Goal: Task Accomplishment & Management: Manage account settings

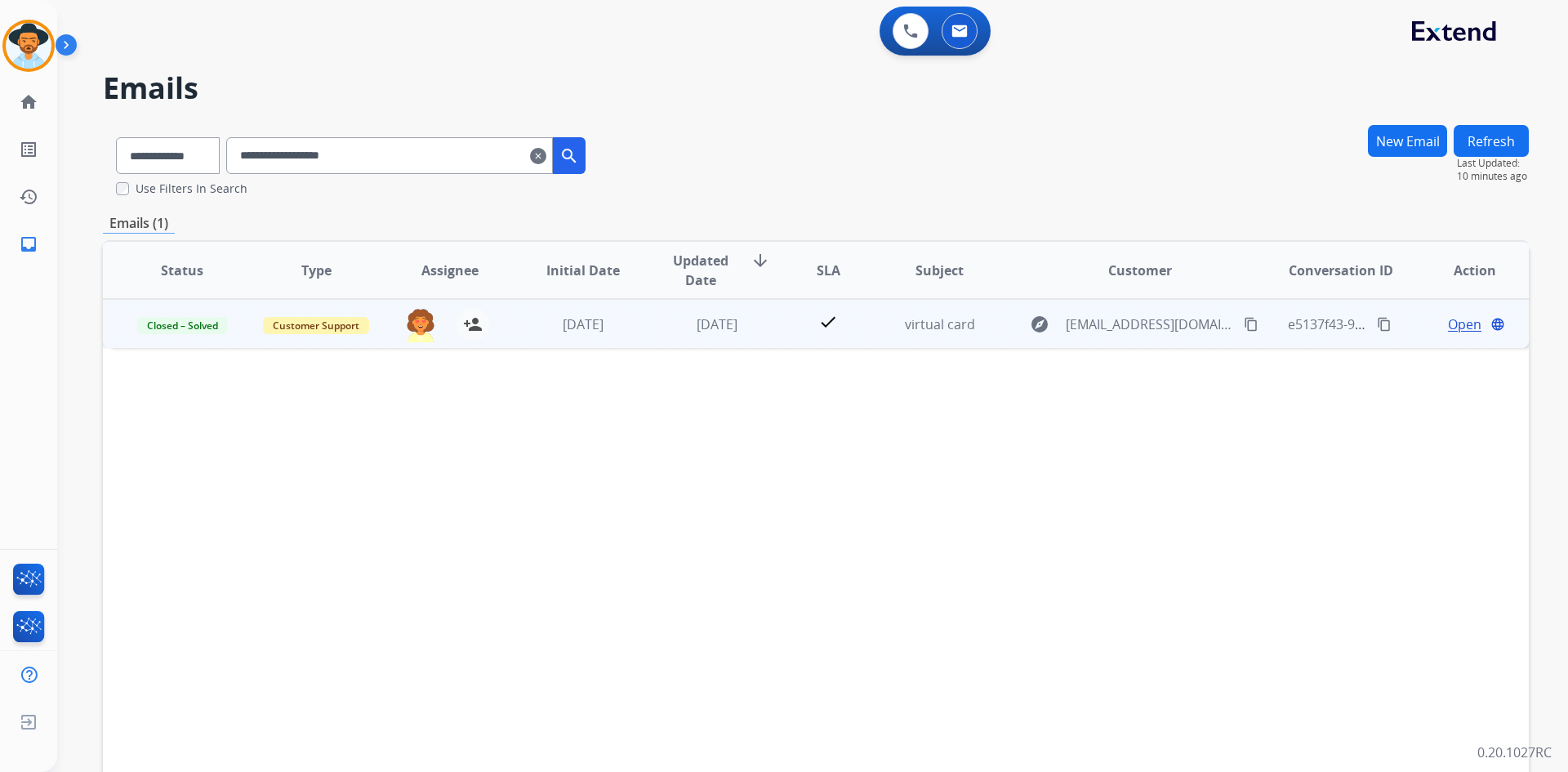
click at [1452, 326] on span "Open" at bounding box center [1465, 324] width 33 height 20
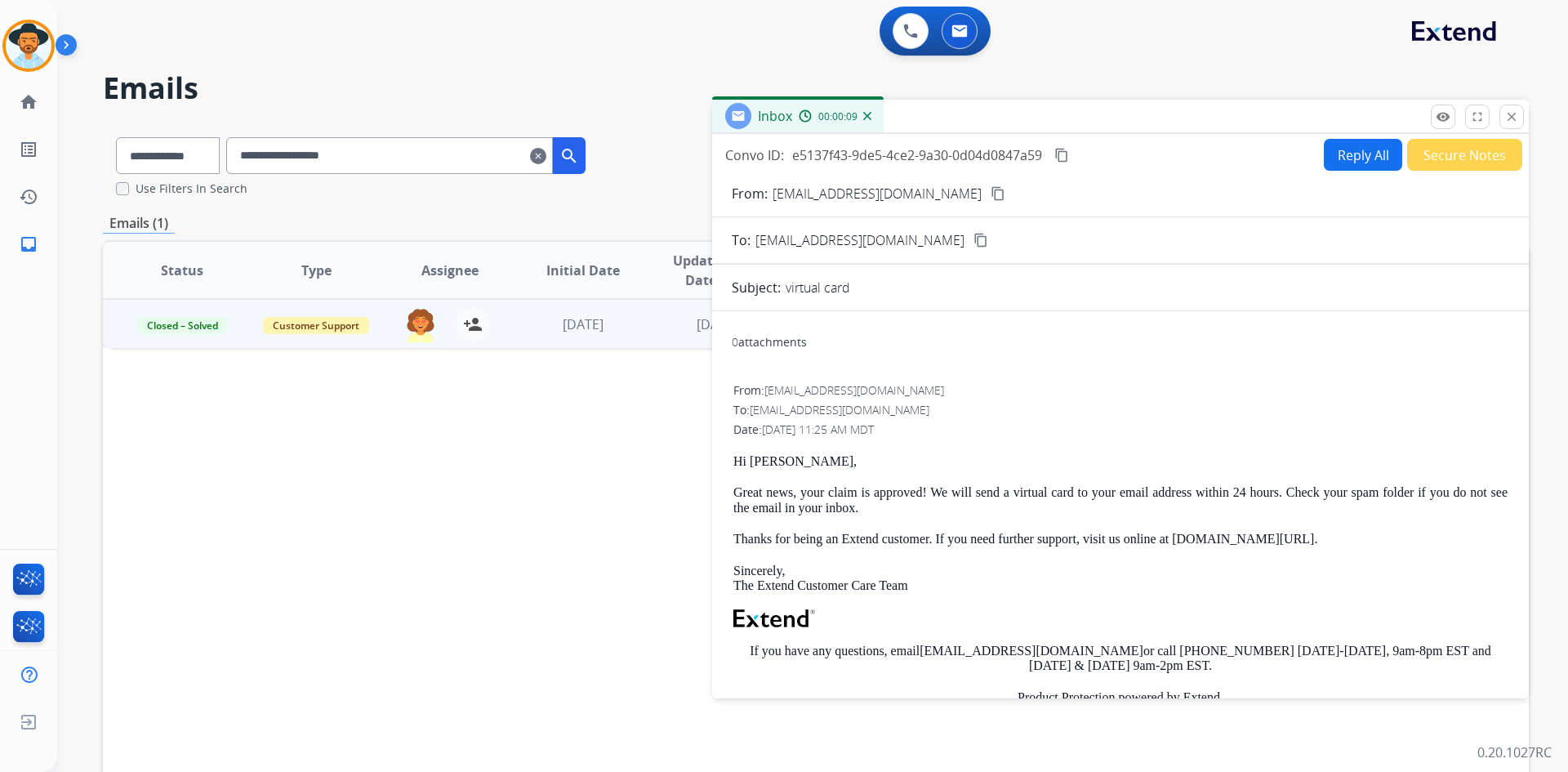
drag, startPoint x: 1508, startPoint y: 123, endPoint x: 1472, endPoint y: 126, distance: 36.1
click at [1508, 123] on mat-icon "close" at bounding box center [1511, 116] width 14 height 14
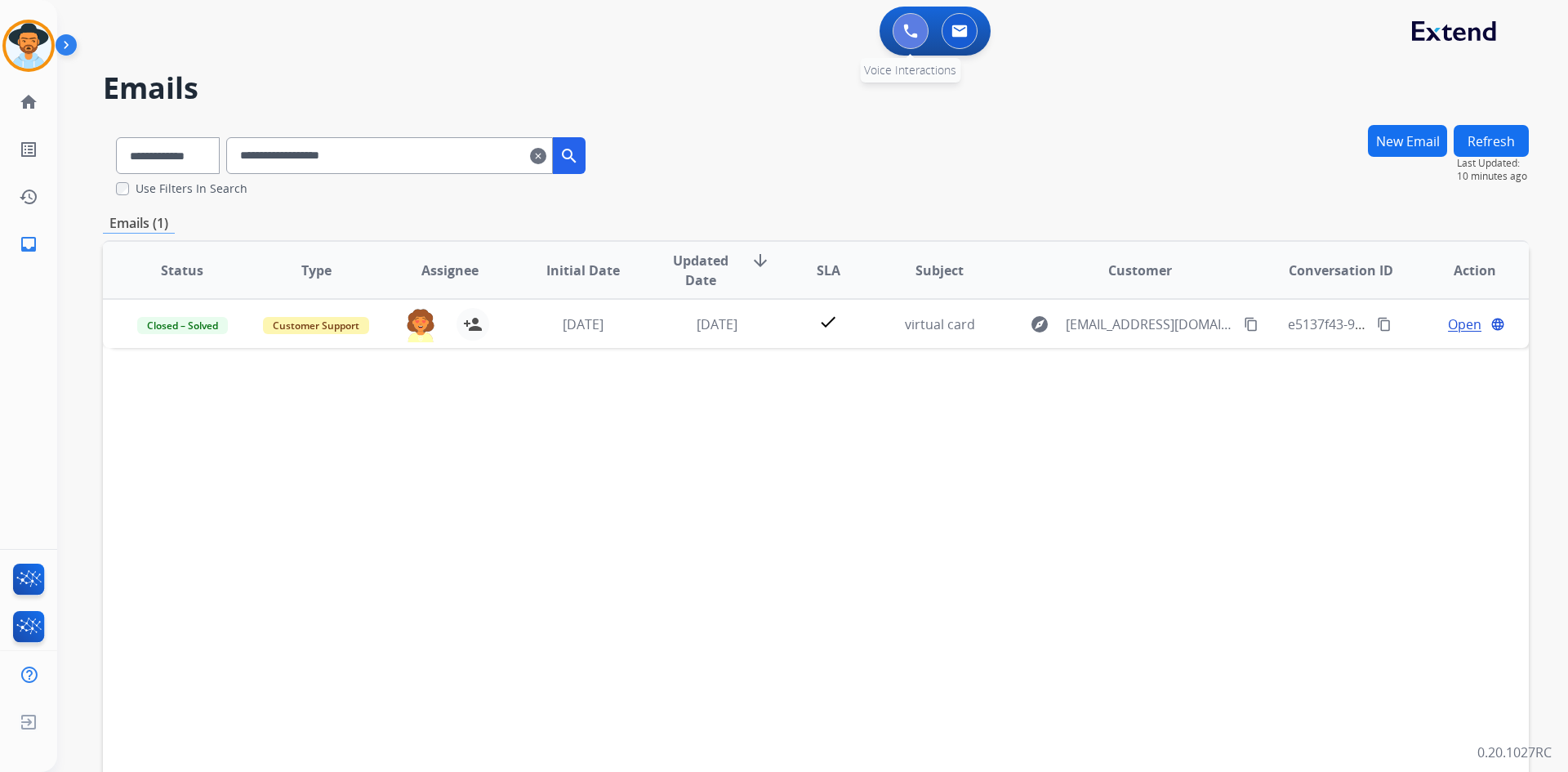
click at [906, 33] on img at bounding box center [910, 30] width 14 height 14
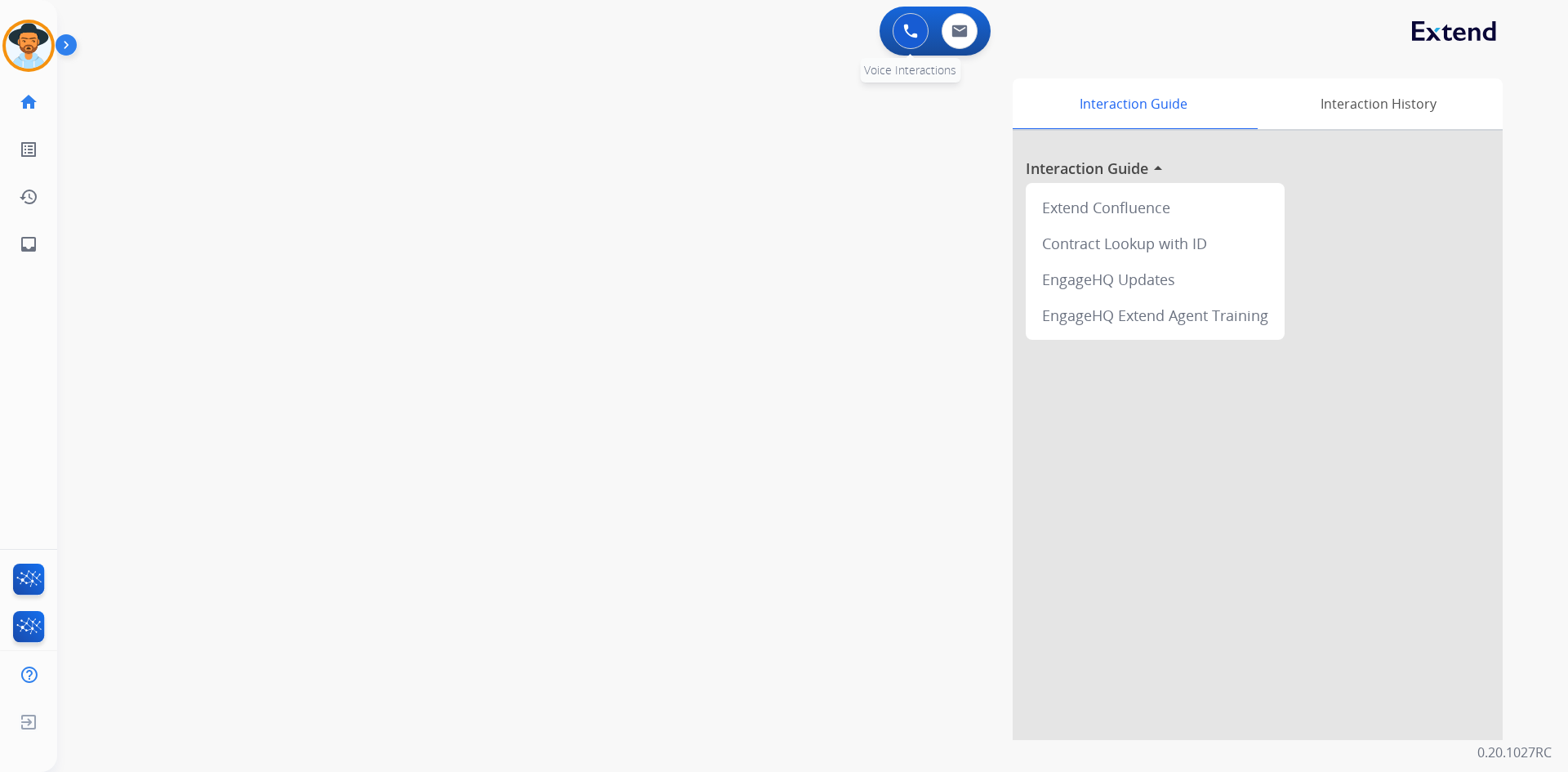
click at [895, 33] on button at bounding box center [911, 31] width 36 height 36
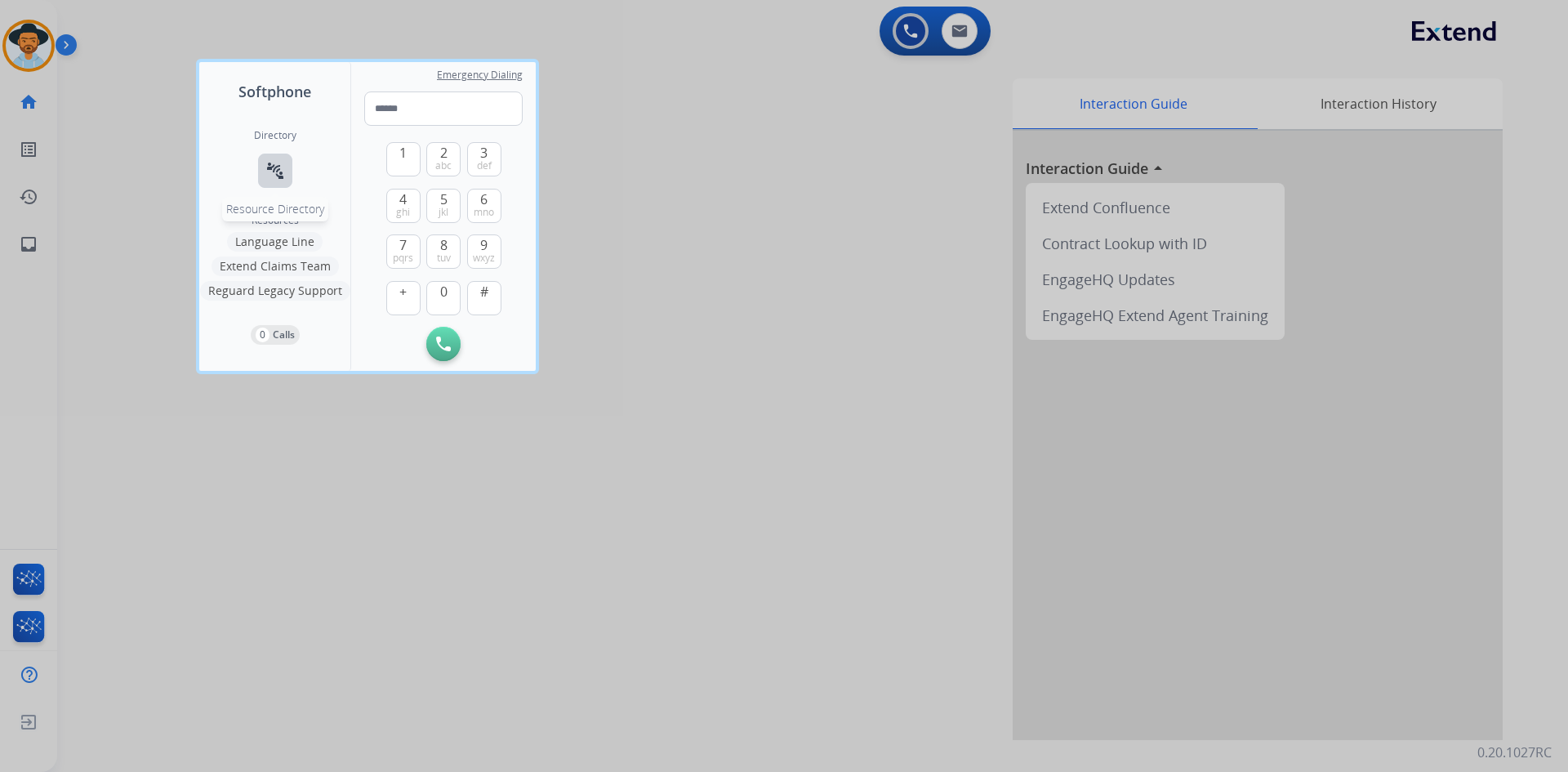
click at [281, 179] on mat-icon "connect_without_contact" at bounding box center [275, 171] width 20 height 20
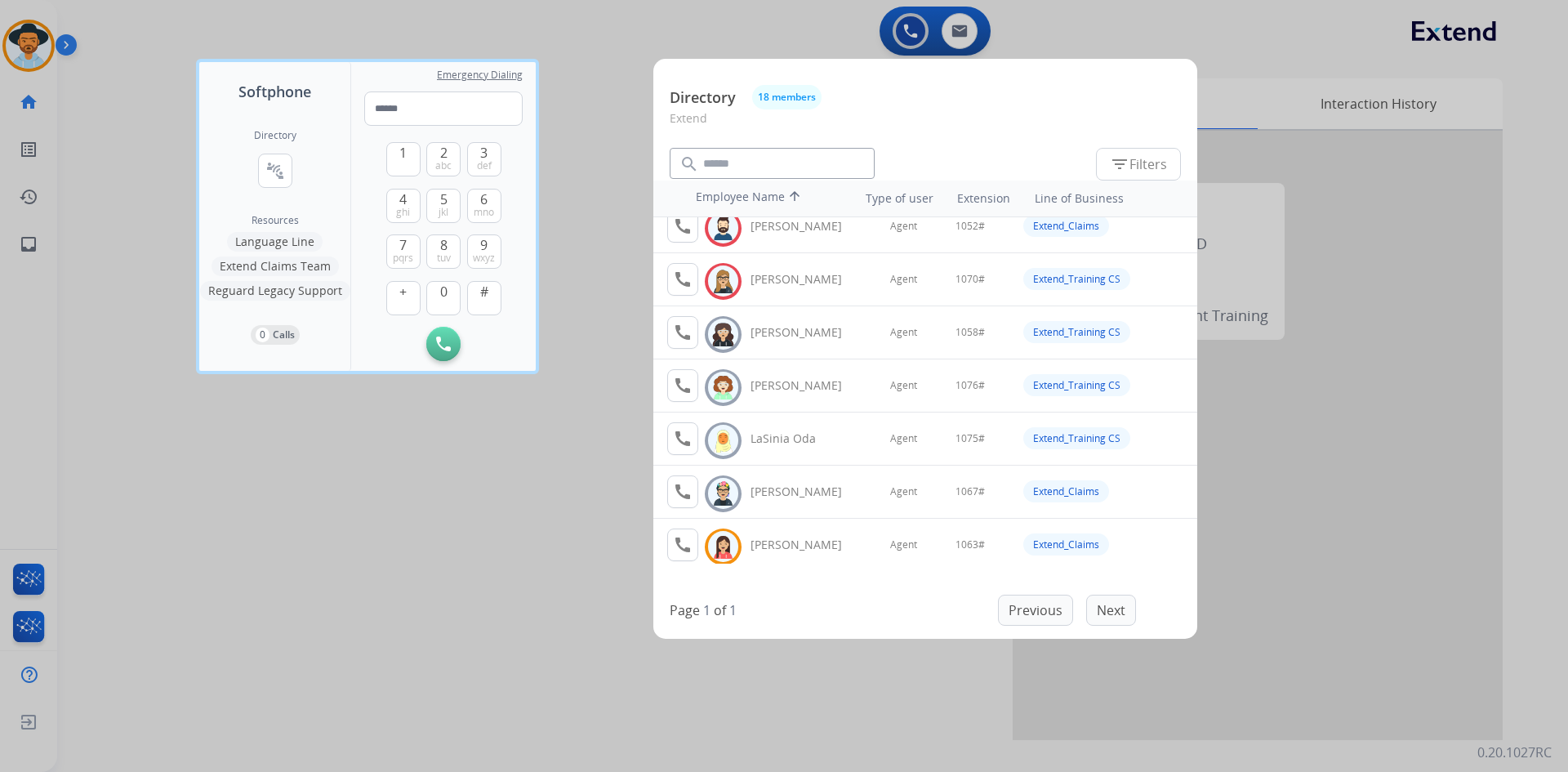
scroll to position [408, 0]
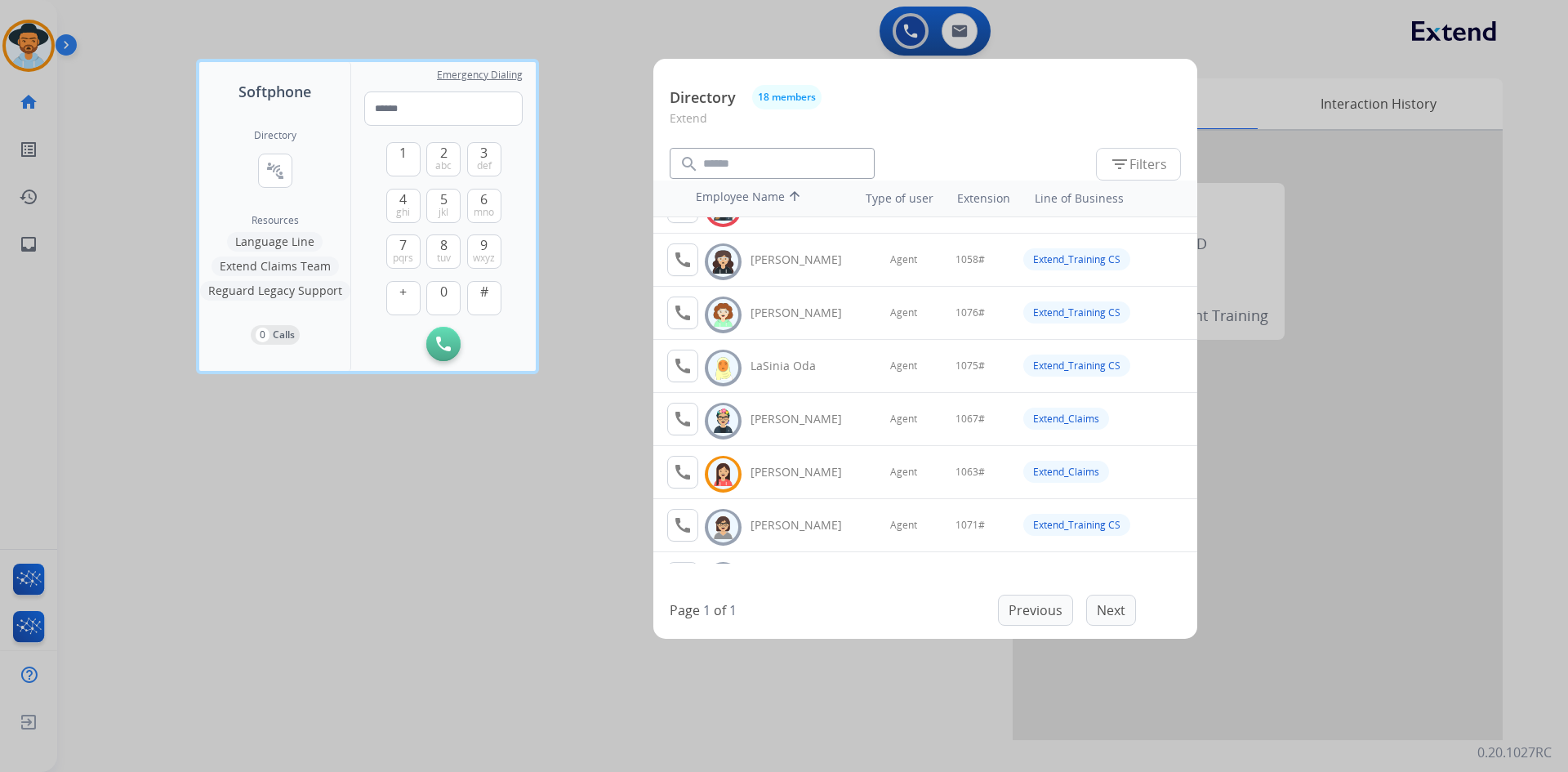
click at [260, 540] on div at bounding box center [784, 386] width 1568 height 772
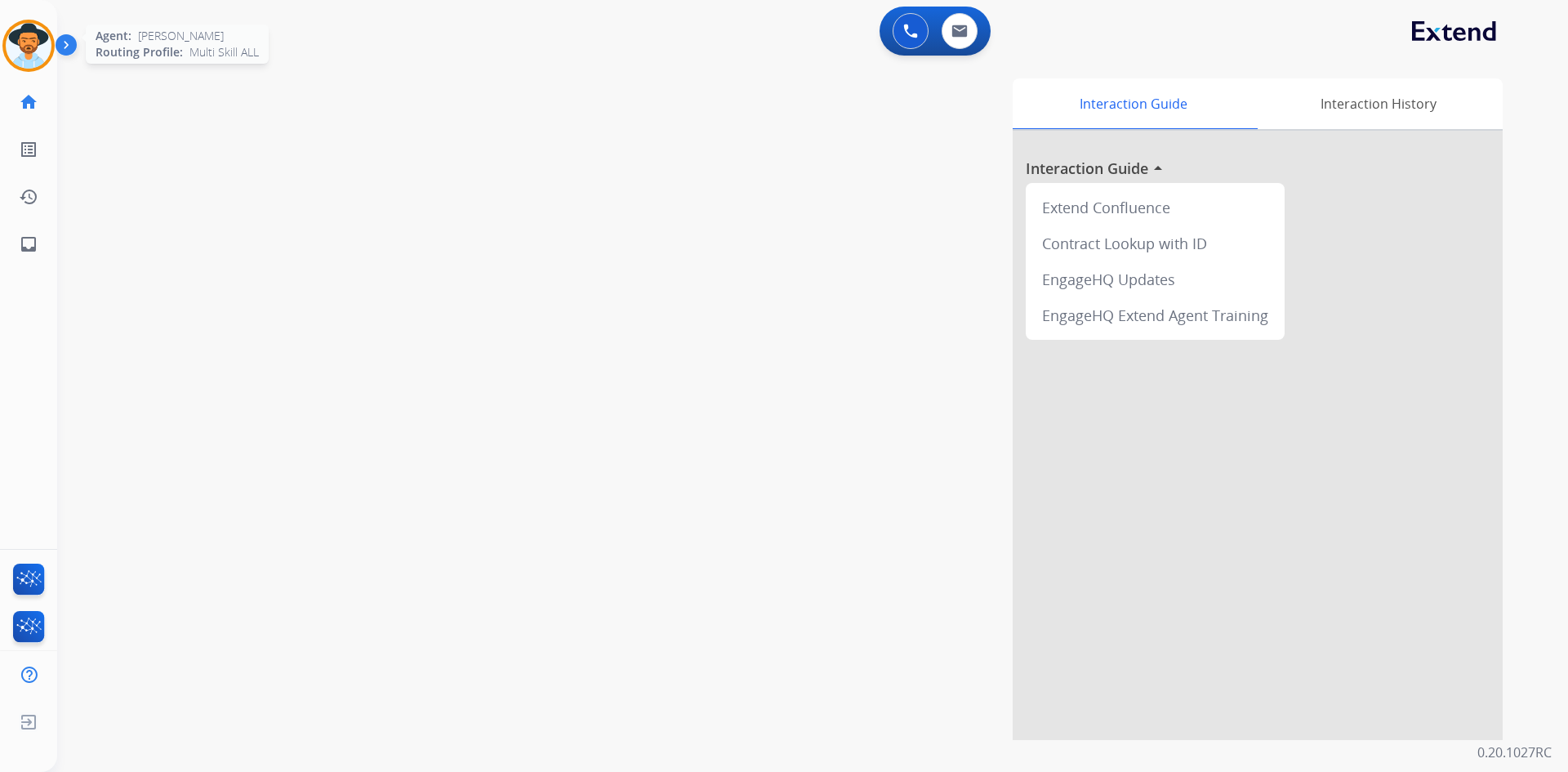
click at [48, 43] on img at bounding box center [28, 46] width 46 height 46
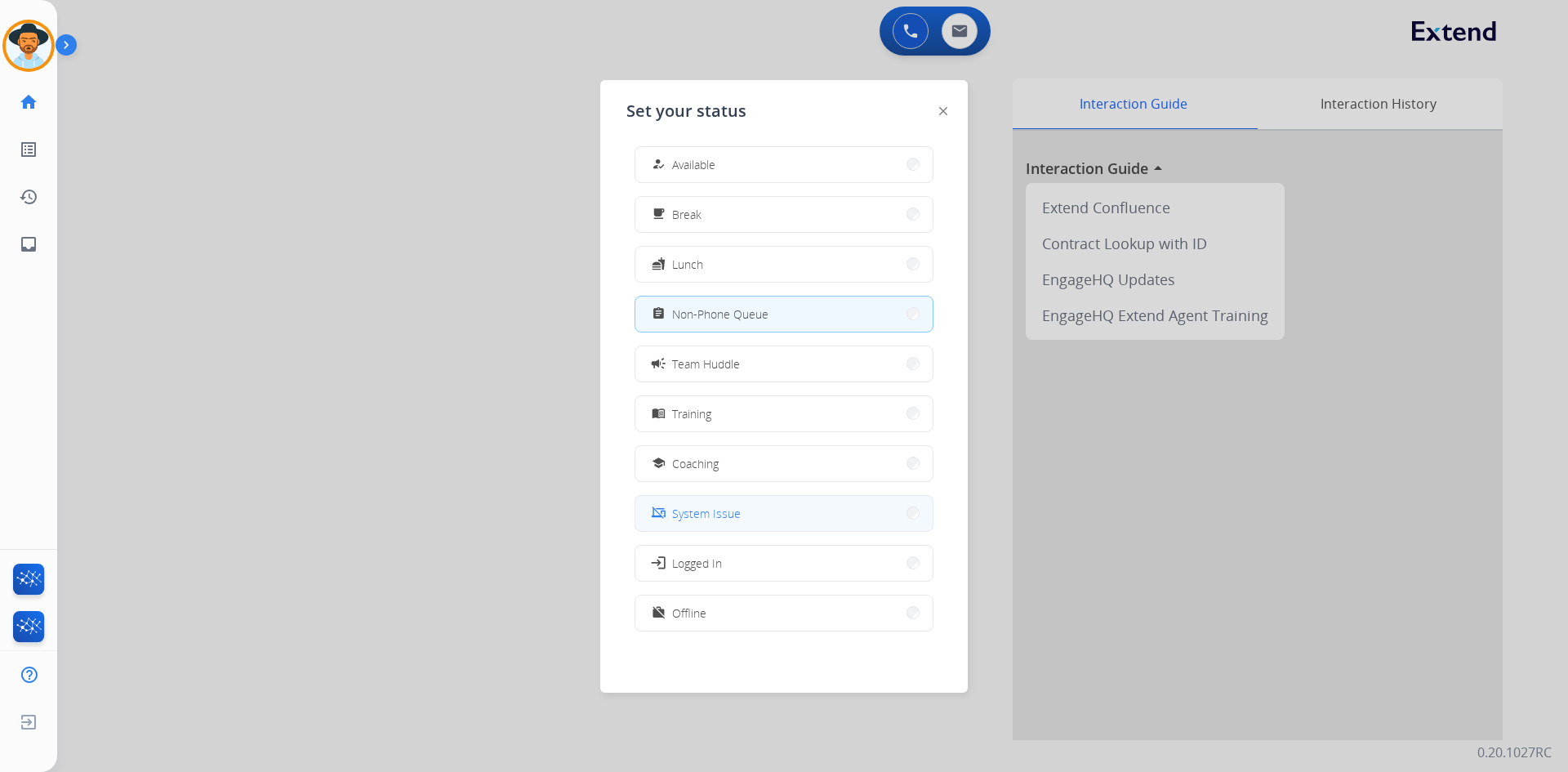
scroll to position [5, 0]
click at [758, 615] on button "work_off Offline" at bounding box center [783, 612] width 297 height 35
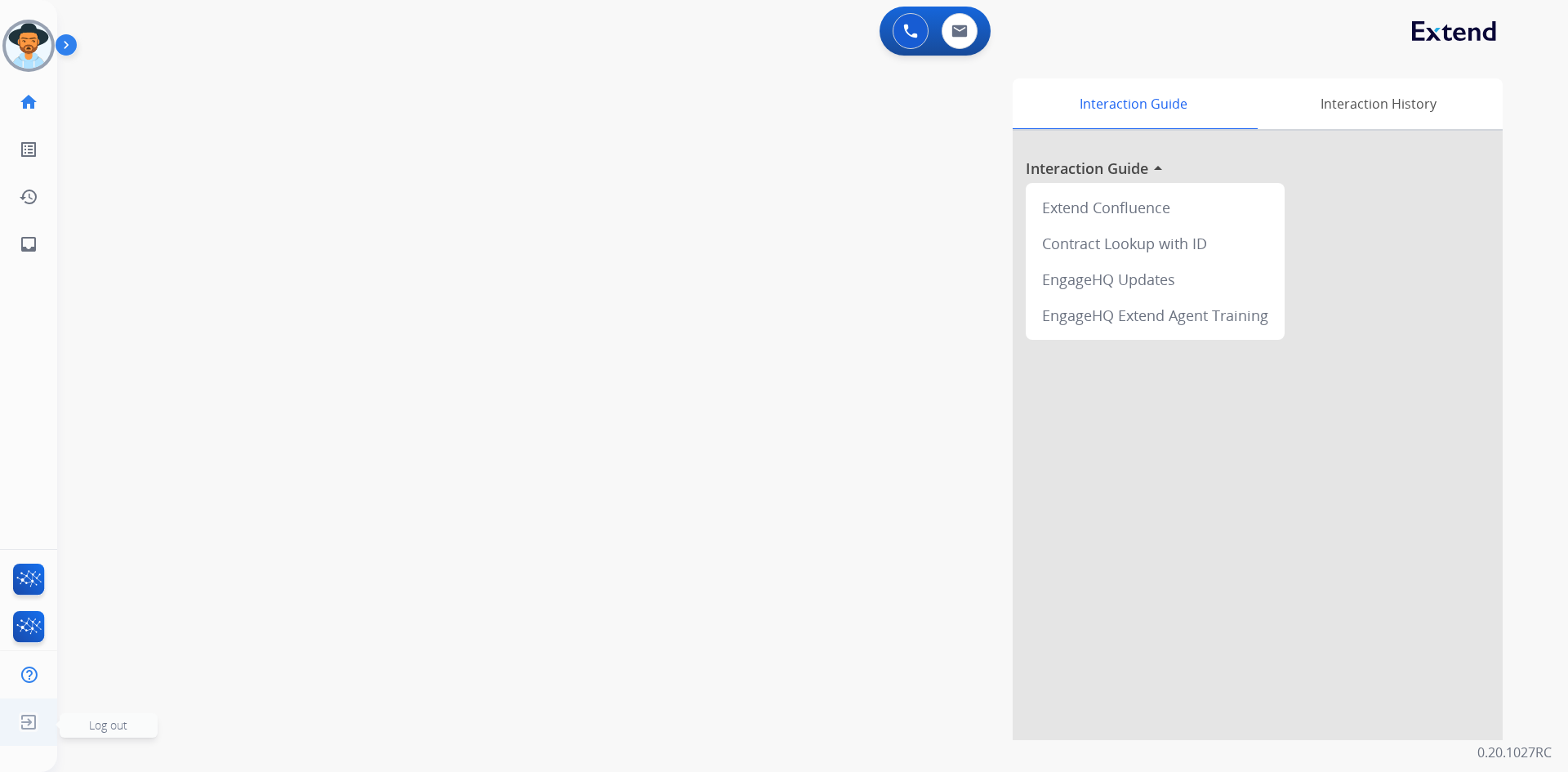
click at [84, 726] on span "Log out" at bounding box center [108, 725] width 98 height 25
